Goal: Task Accomplishment & Management: Manage account settings

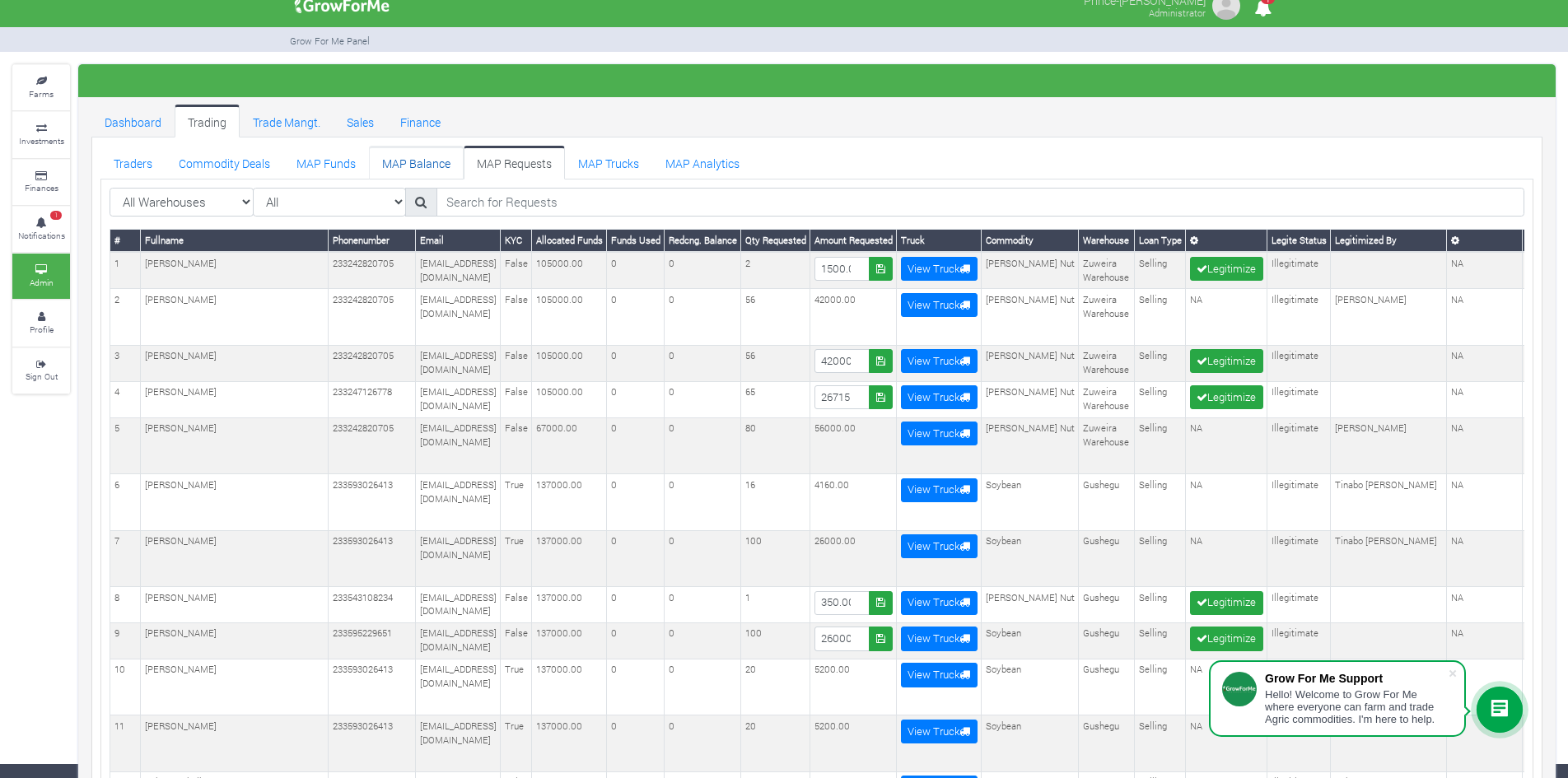
click at [420, 166] on link "MAP Balance" at bounding box center [416, 162] width 95 height 33
